Goal: Task Accomplishment & Management: Manage account settings

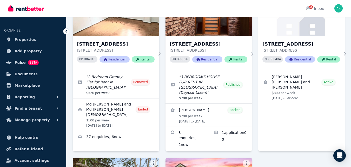
scroll to position [70, 0]
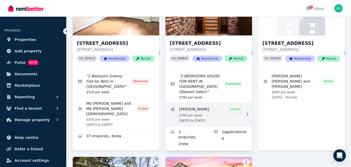
click at [188, 104] on link "View details for Alhassan Ali" at bounding box center [209, 114] width 87 height 23
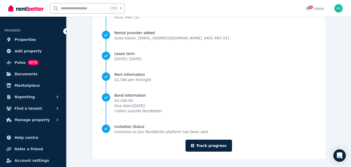
scroll to position [77, 0]
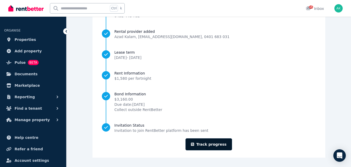
click at [209, 142] on link "Track progress" at bounding box center [209, 144] width 47 height 12
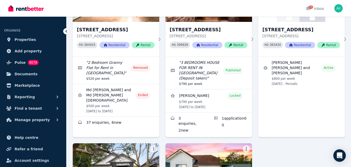
scroll to position [85, 0]
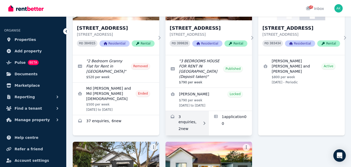
click at [189, 112] on link "Enquiries for 16A Vivienne Ave, Lakemba" at bounding box center [187, 123] width 43 height 24
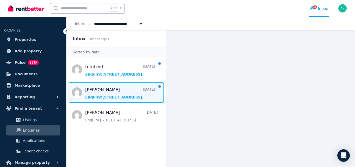
click at [103, 92] on span "Message list" at bounding box center [117, 92] width 100 height 21
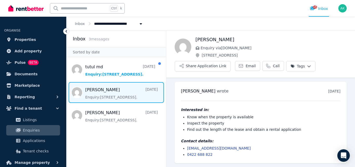
scroll to position [0, 0]
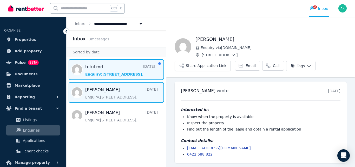
click at [94, 70] on span "Message list" at bounding box center [117, 69] width 100 height 21
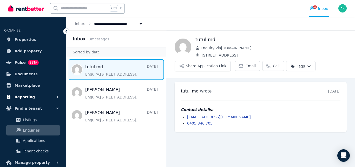
click at [27, 96] on span "Reporting" at bounding box center [25, 97] width 20 height 6
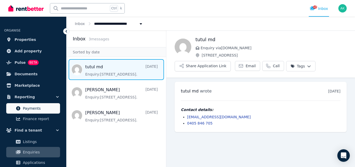
click at [33, 108] on span "Payments" at bounding box center [40, 108] width 35 height 6
